Goal: Find specific page/section: Find specific page/section

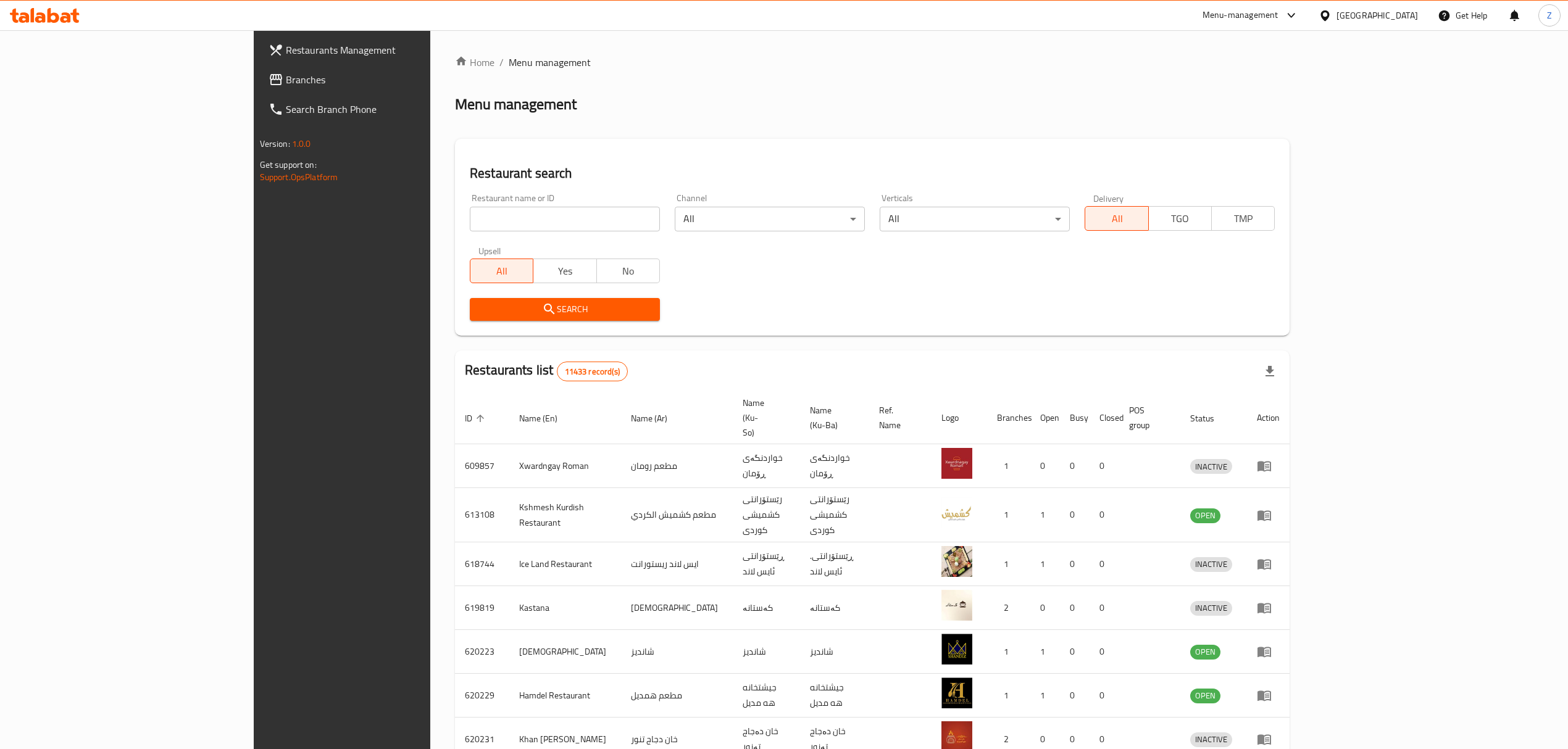
click at [559, 216] on input "search" at bounding box center [565, 219] width 190 height 24
type input "hawsa"
click button "Search" at bounding box center [565, 309] width 190 height 23
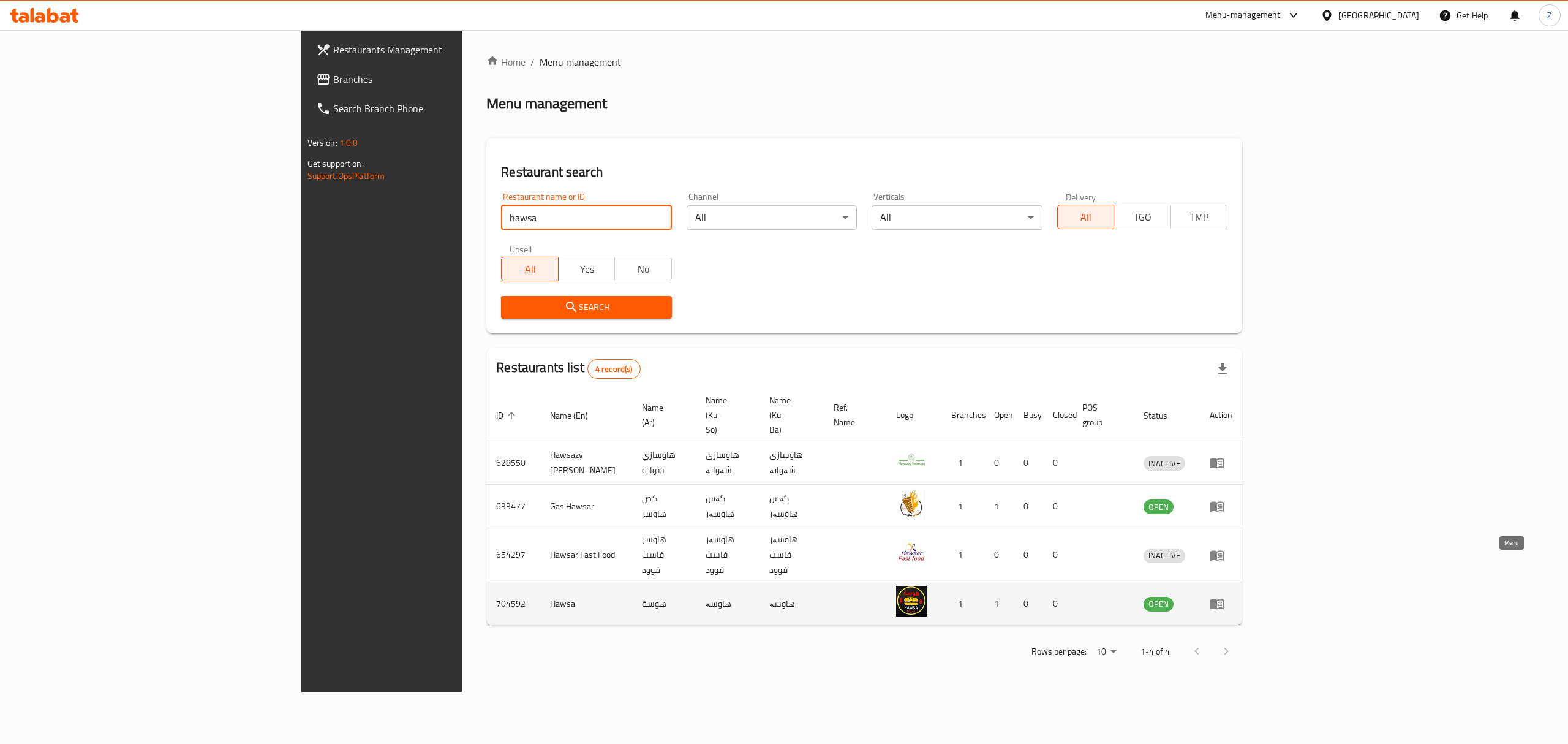
click at [1224, 599] on icon "enhanced table" at bounding box center [1217, 604] width 14 height 10
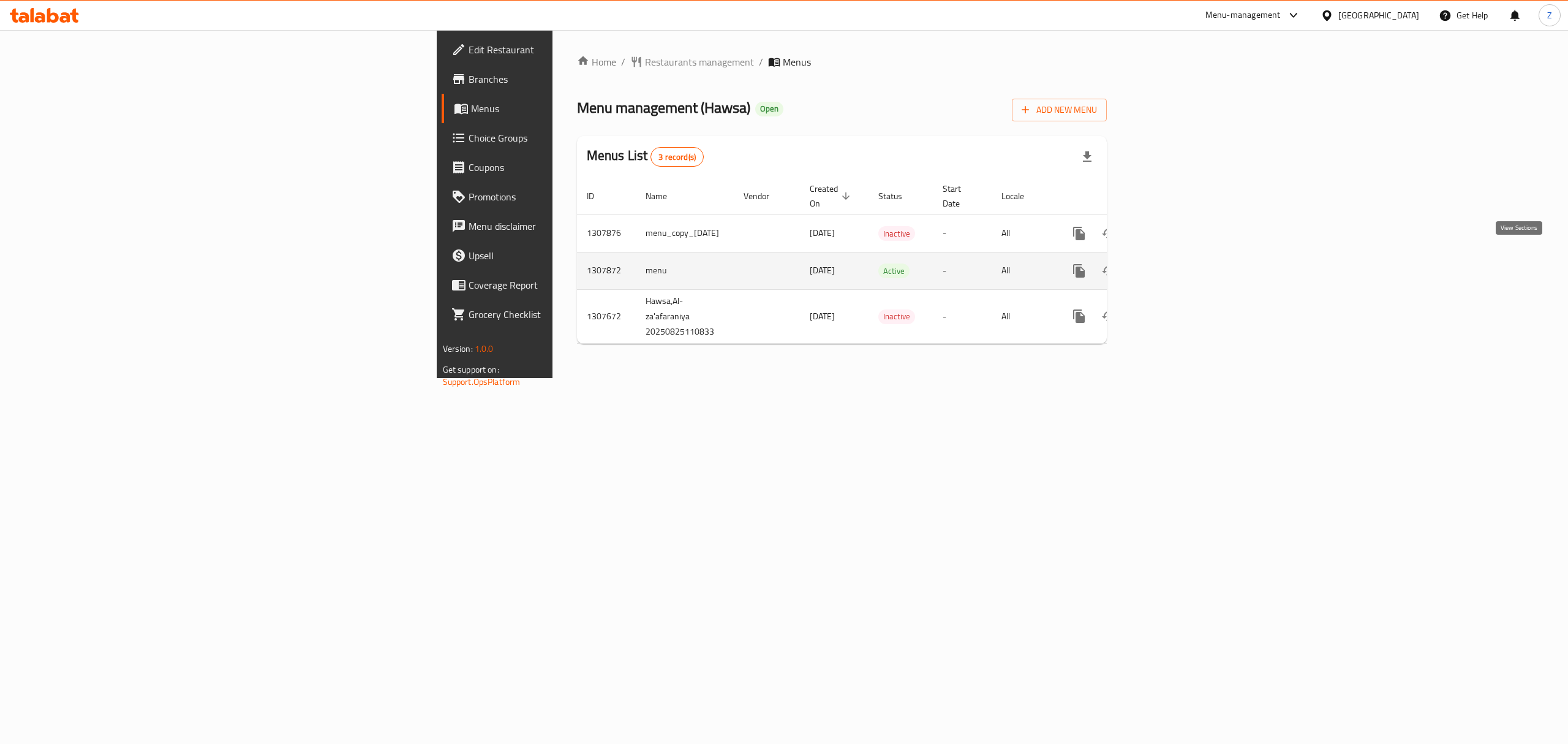
click at [1175, 264] on icon "enhanced table" at bounding box center [1168, 271] width 15 height 15
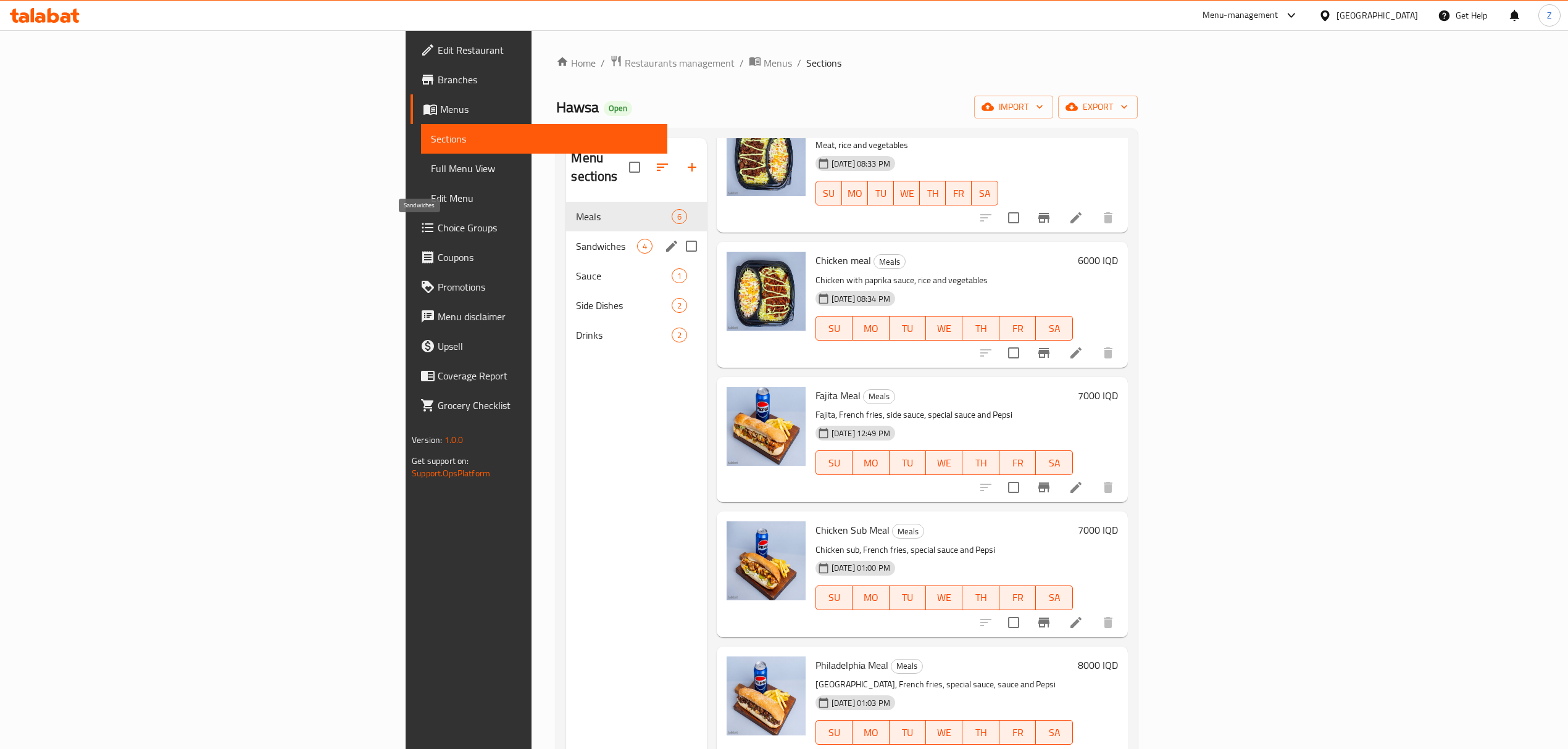
click at [576, 239] on span "Sandwiches" at bounding box center [606, 246] width 61 height 15
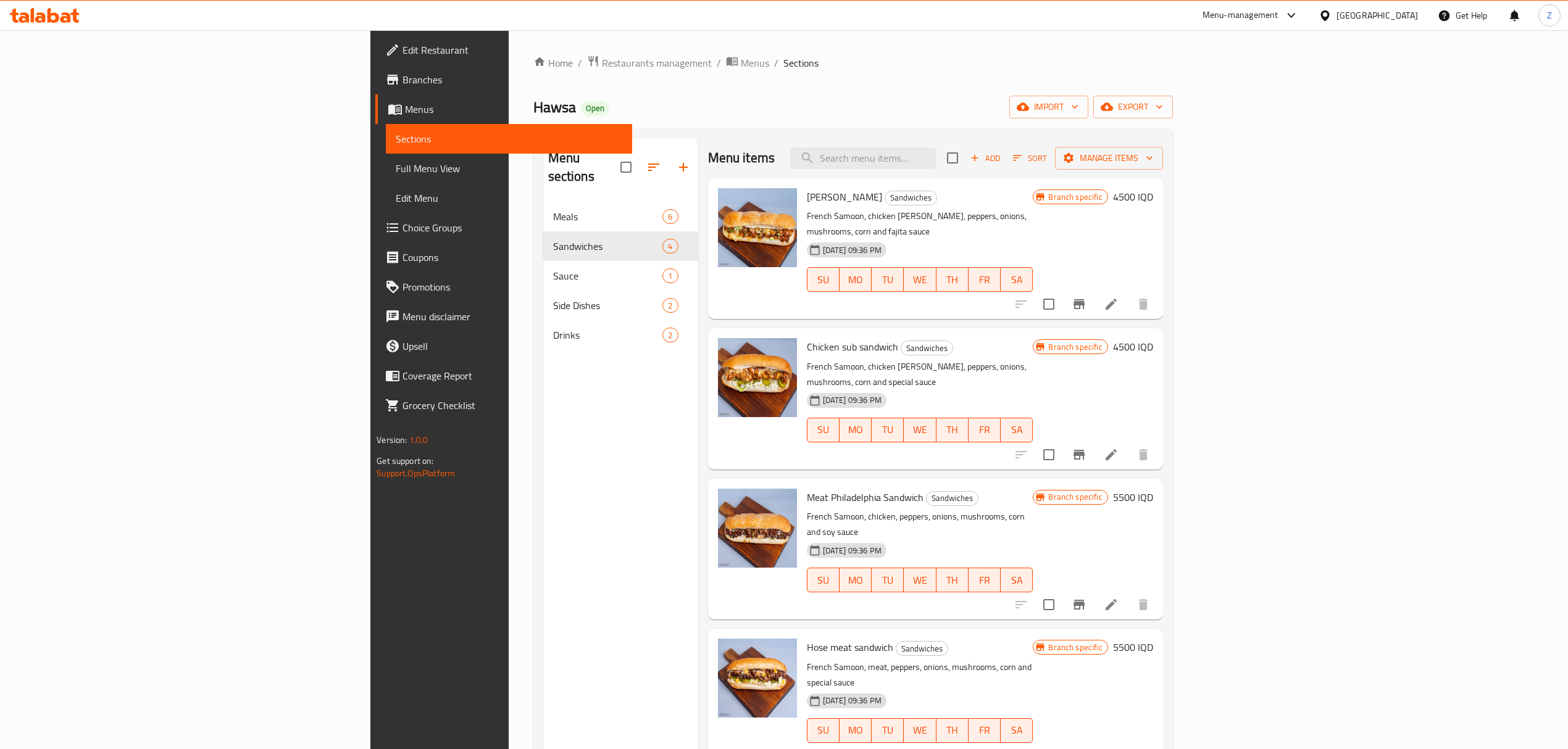
click at [1278, 20] on div "Menu-management" at bounding box center [1241, 15] width 76 height 15
click at [1280, 86] on div "Agent Campaigns Center" at bounding box center [1238, 83] width 93 height 14
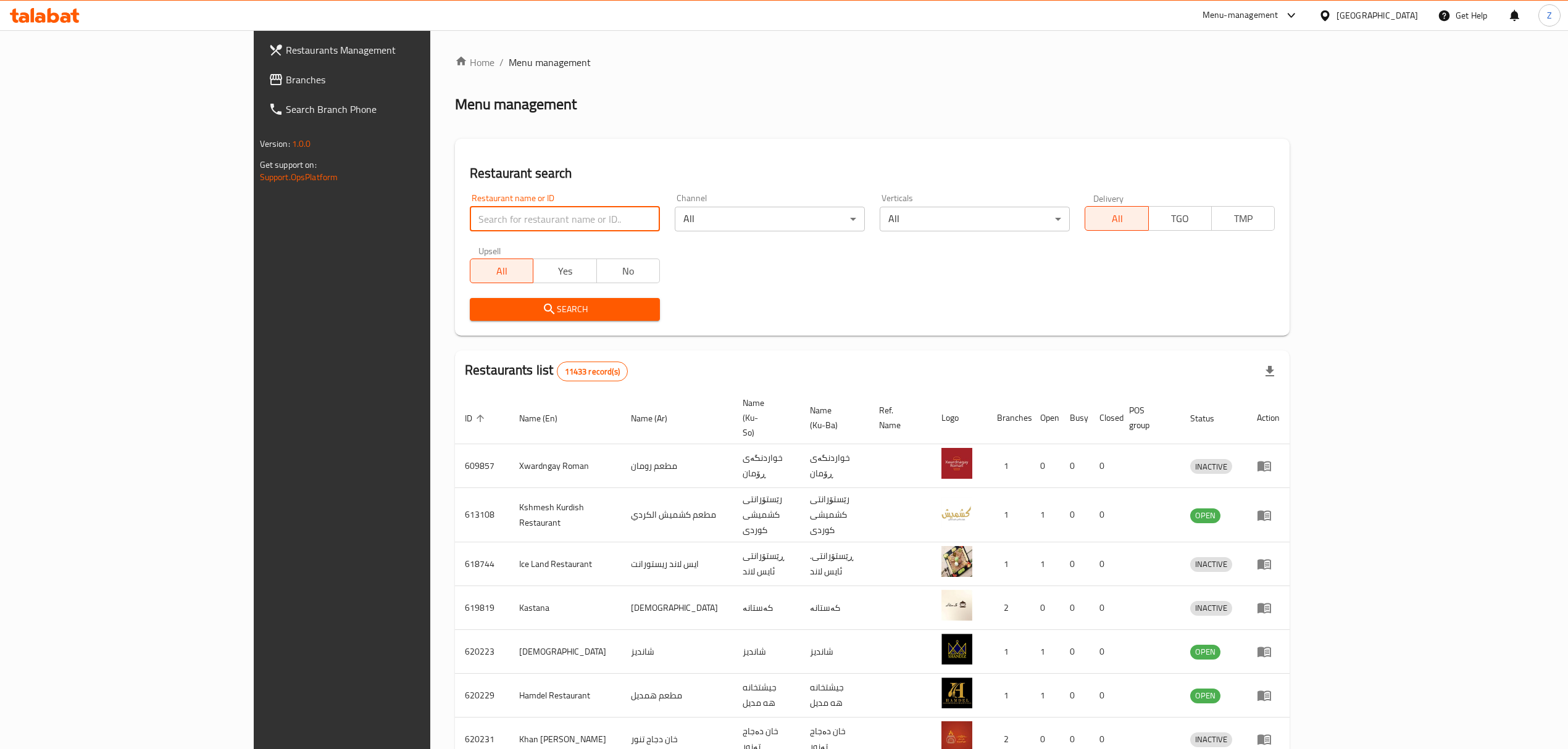
click at [470, 215] on input "search" at bounding box center [565, 219] width 190 height 24
type input "o"
click button "Search" at bounding box center [565, 309] width 190 height 23
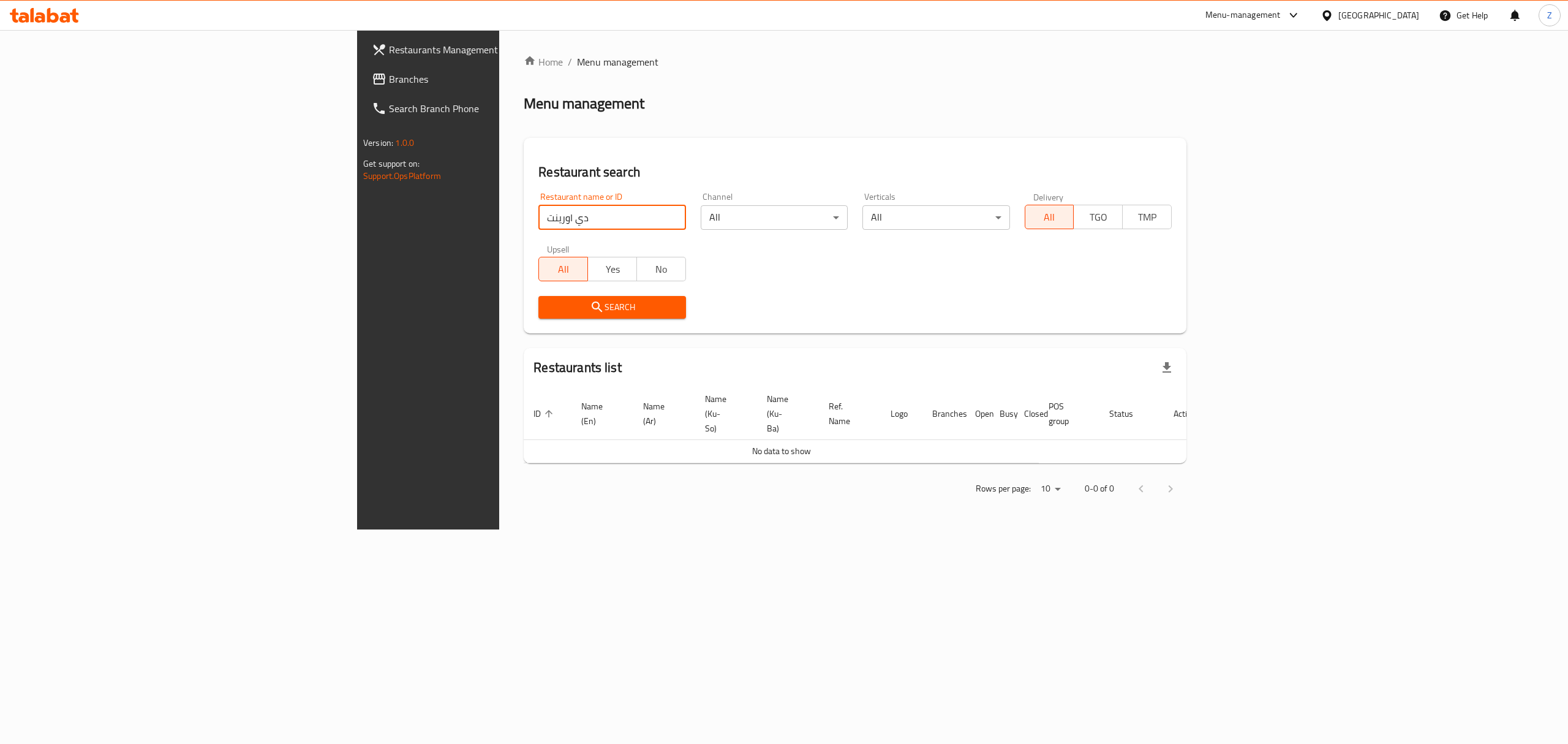
click button "Search" at bounding box center [612, 307] width 147 height 23
type input "د"
paste input "757446 Cafe d’Oriental"
click at [538, 216] on input "757446 Cafe d’Oriental" at bounding box center [612, 218] width 147 height 24
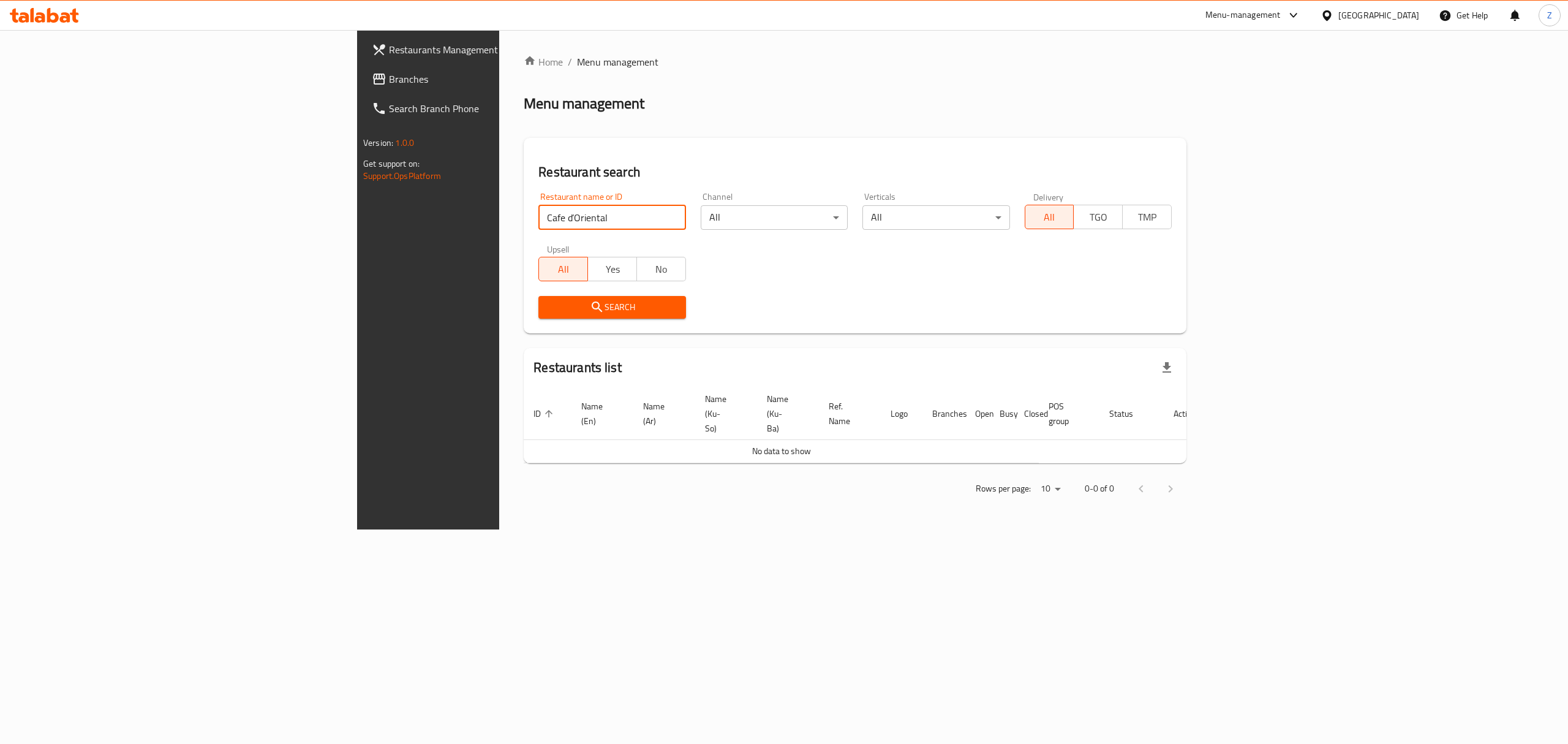
click button "Search" at bounding box center [612, 307] width 147 height 23
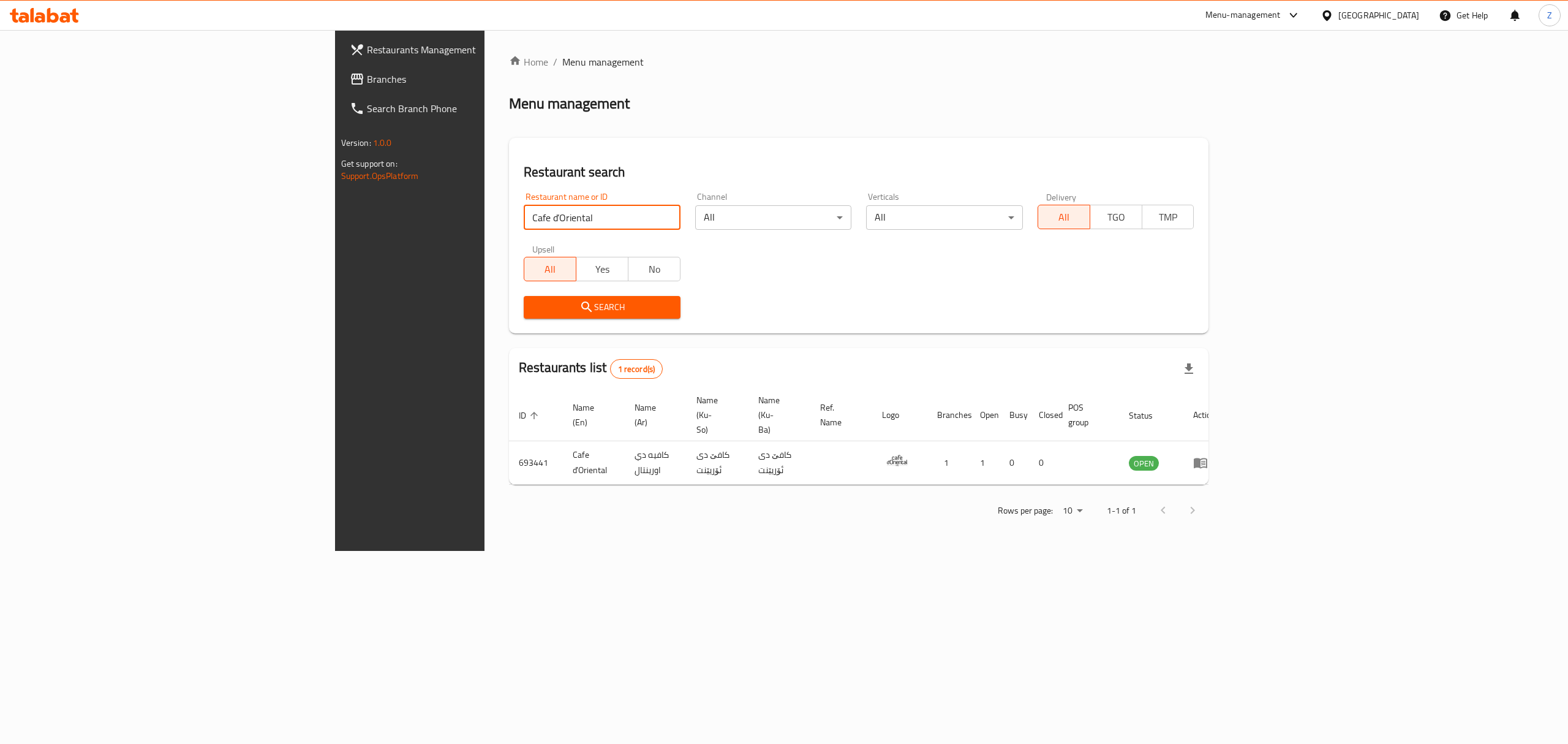
click at [524, 218] on input "Cafe d’Oriental" at bounding box center [602, 218] width 157 height 24
click button "Search" at bounding box center [602, 307] width 157 height 23
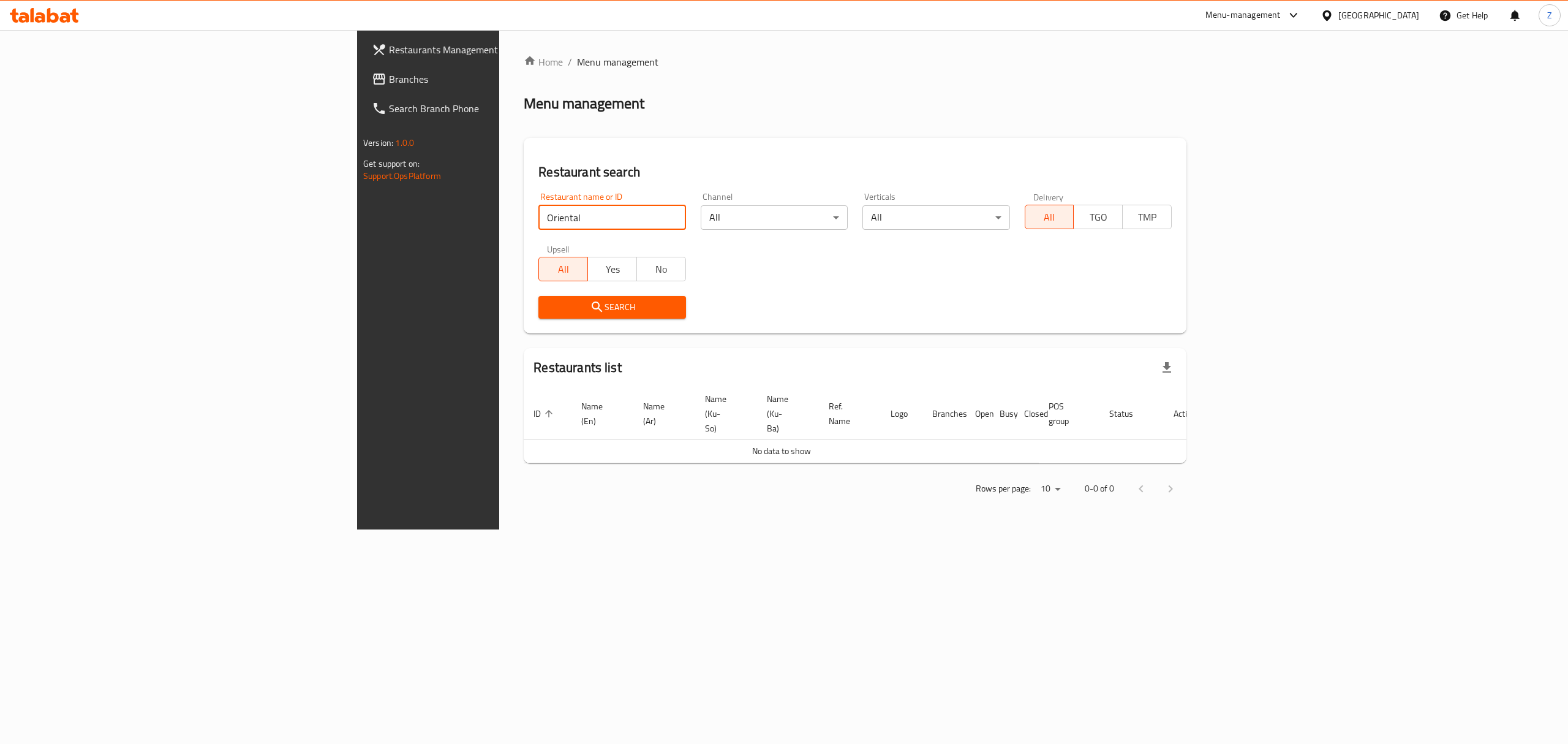
type input "Oriental"
click button "Search" at bounding box center [612, 307] width 147 height 23
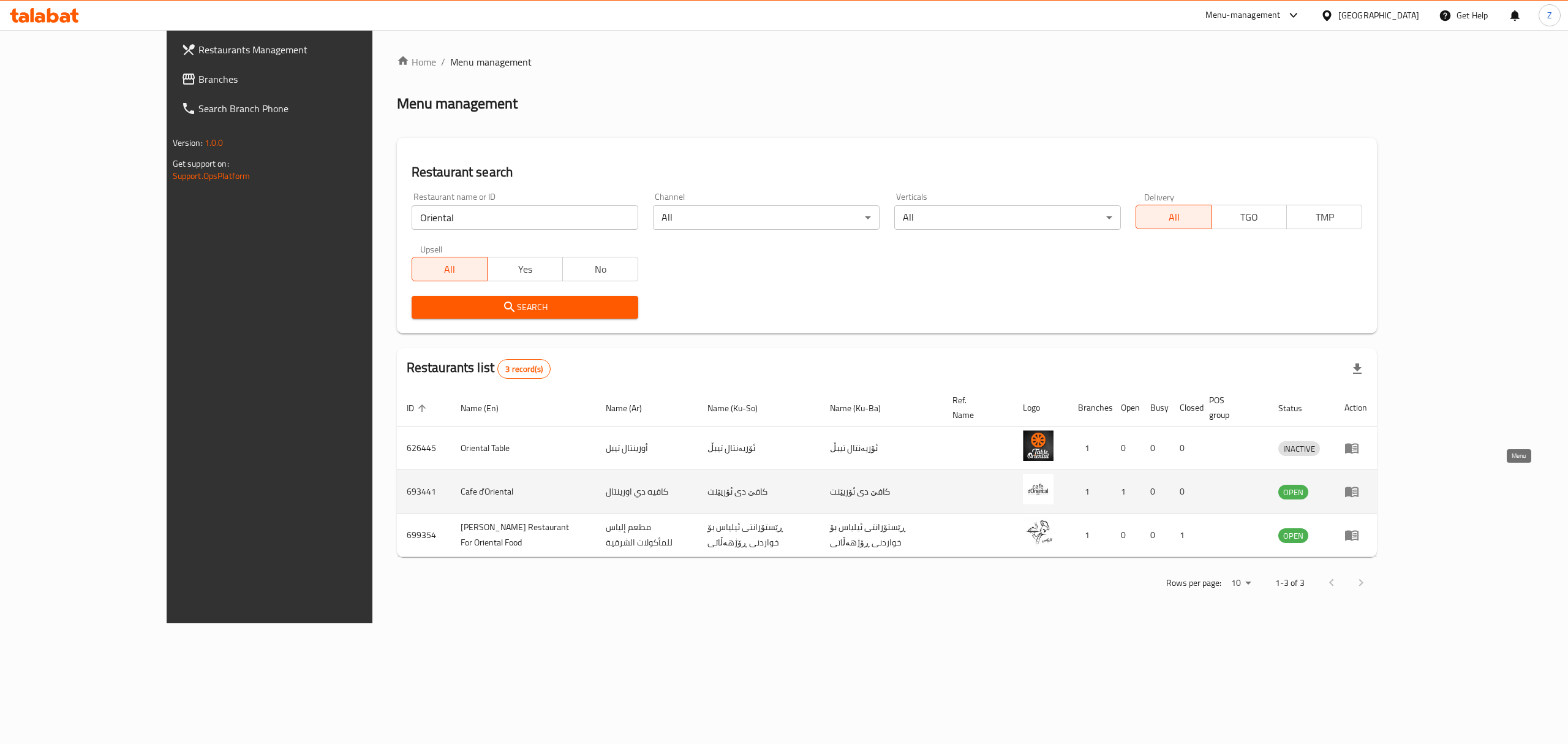
click at [1367, 484] on link "enhanced table" at bounding box center [1356, 492] width 23 height 15
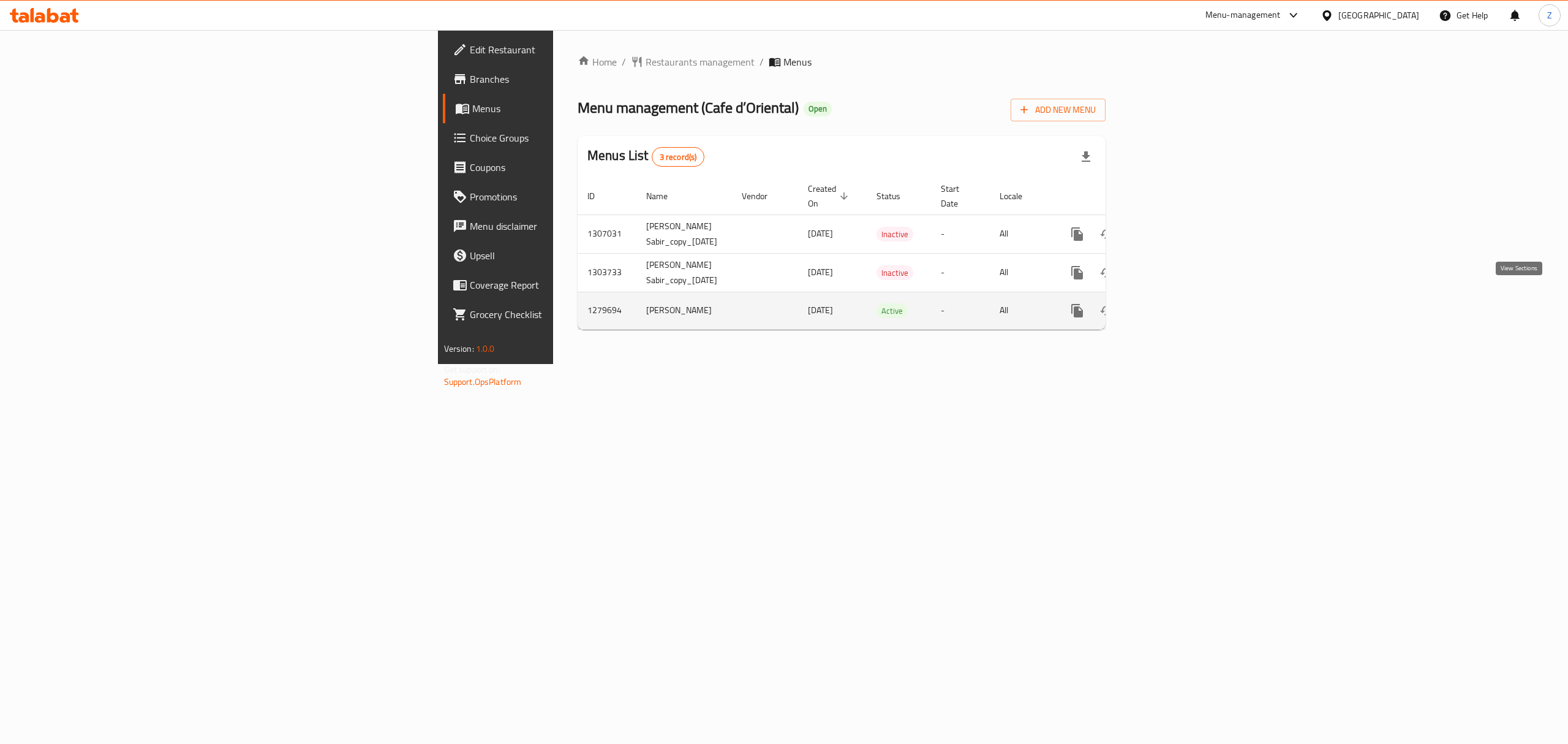
click at [1173, 303] on icon "enhanced table" at bounding box center [1166, 310] width 15 height 15
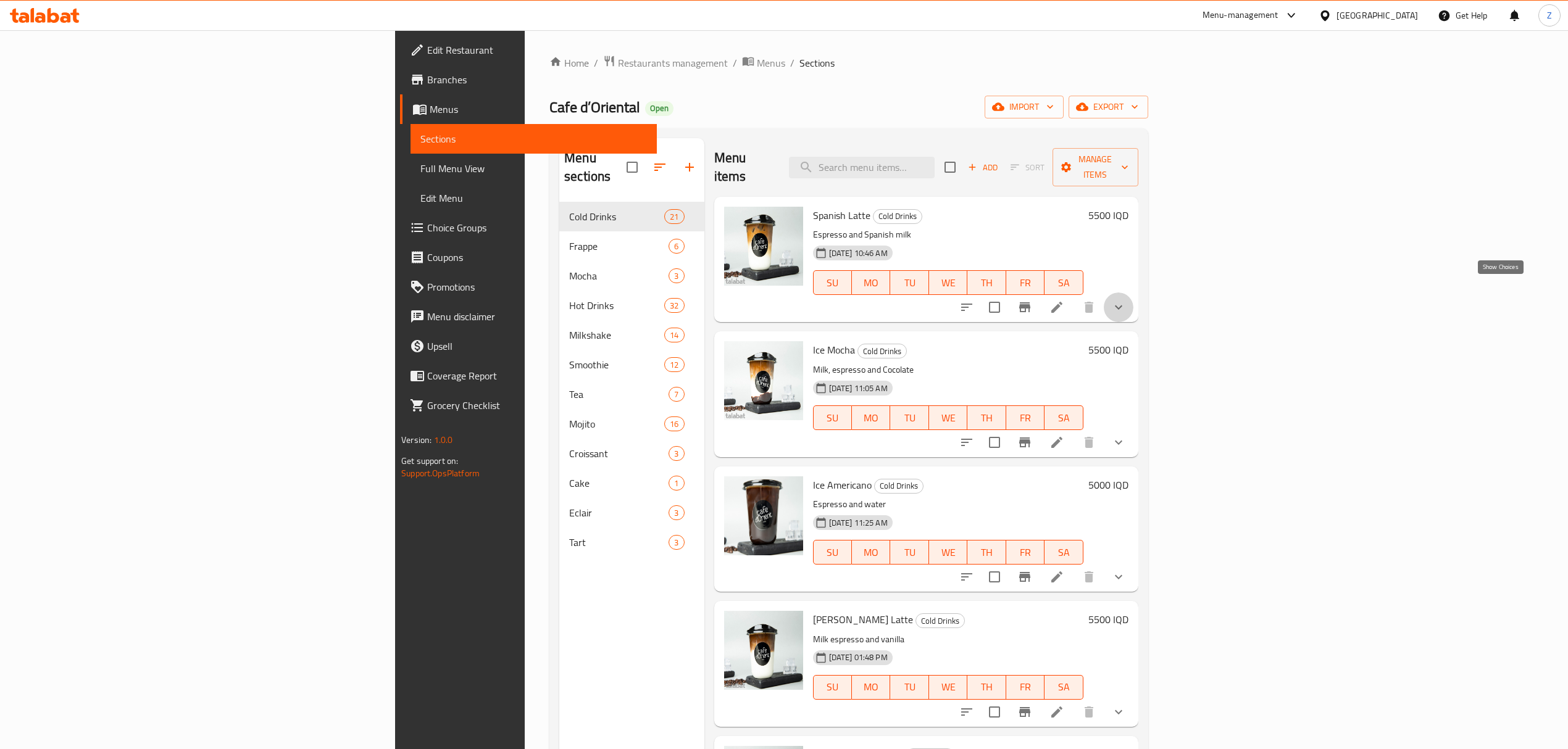
click at [1126, 299] on icon "show more" at bounding box center [1118, 307] width 15 height 15
